Goal: Transaction & Acquisition: Purchase product/service

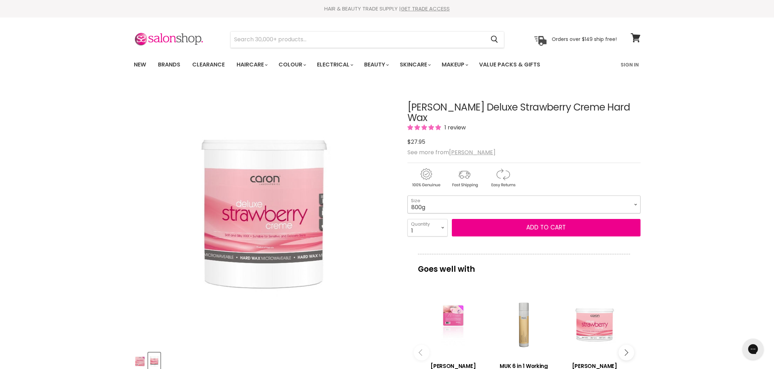
select select "500g"
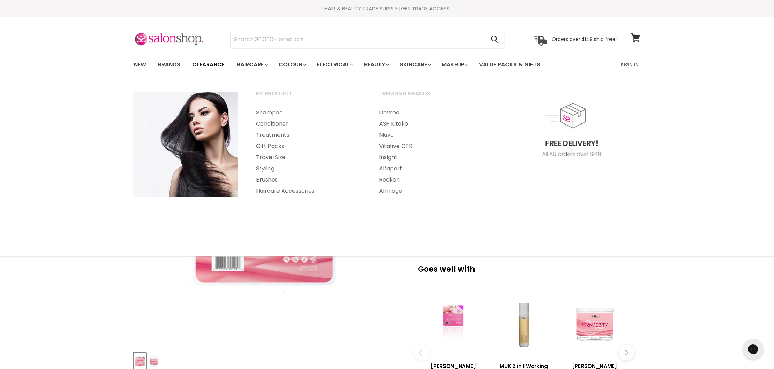
click at [220, 63] on link "Clearance" at bounding box center [208, 64] width 43 height 15
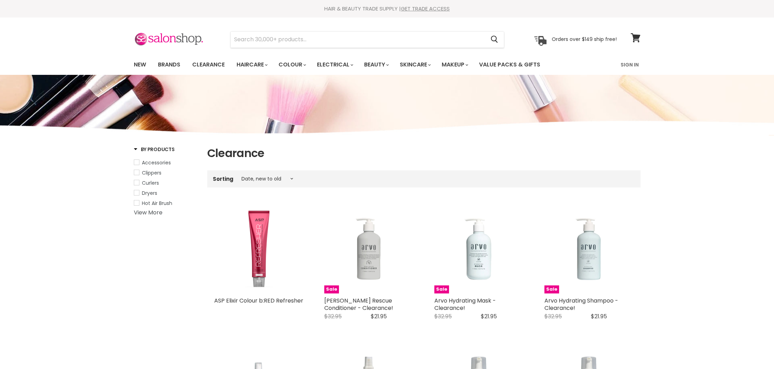
select select "created-descending"
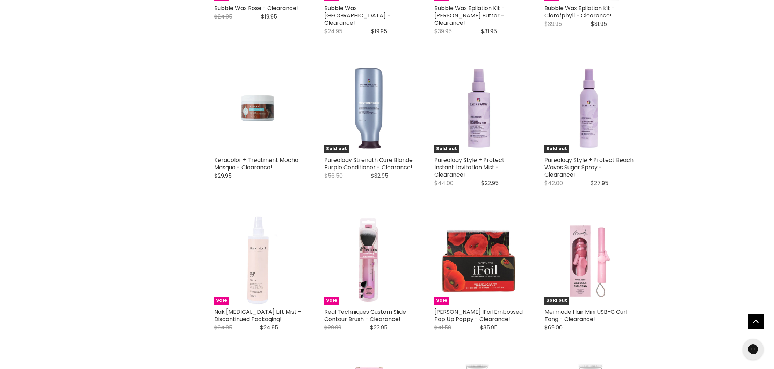
scroll to position [1449, 0]
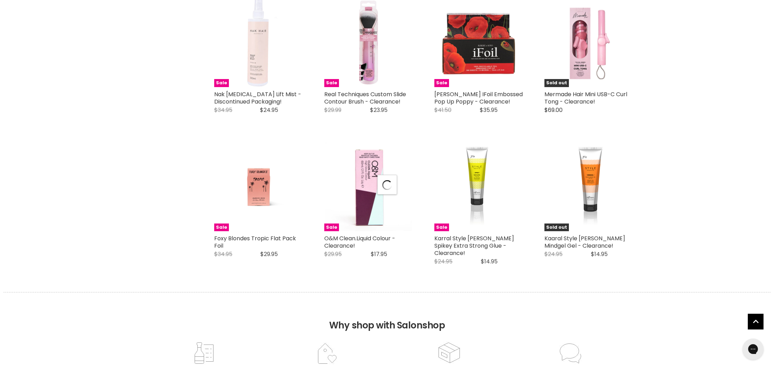
select select "created-descending"
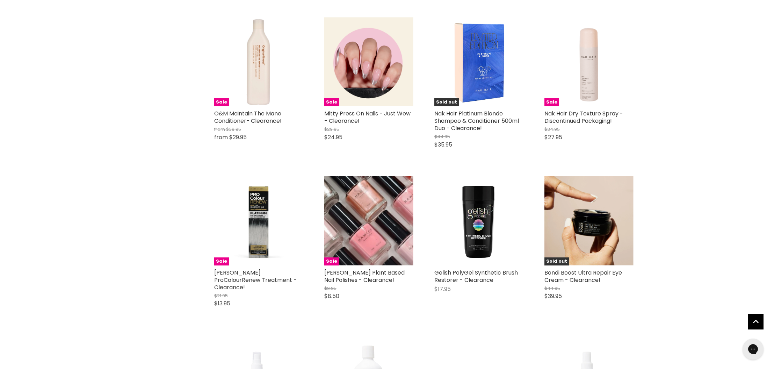
scroll to position [2869, 0]
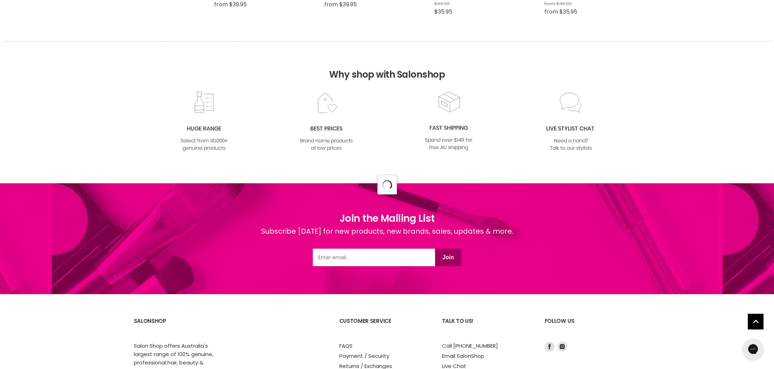
scroll to position [2884, 0]
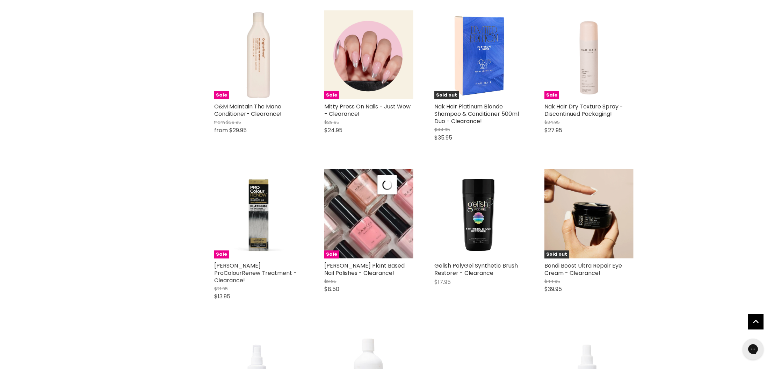
select select "created-descending"
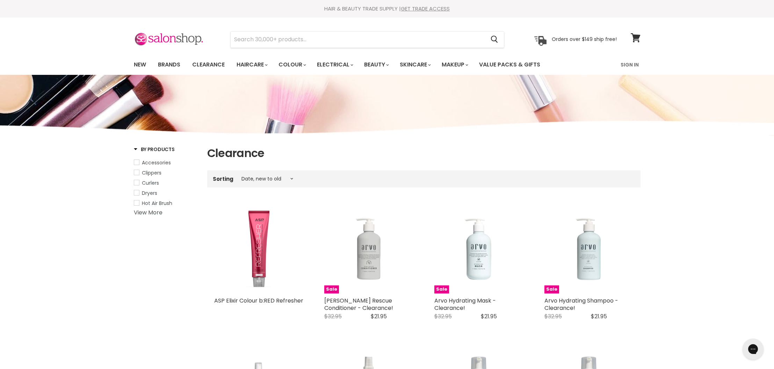
scroll to position [-2, 0]
